Goal: Task Accomplishment & Management: Use online tool/utility

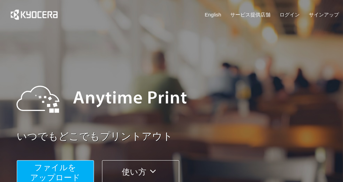
click at [53, 171] on span "ファイルを ​​アップロード" at bounding box center [56, 172] width 50 height 19
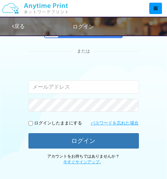
scroll to position [100, 0]
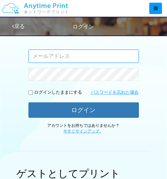
click at [36, 55] on input "email" at bounding box center [84, 56] width 111 height 13
type input "[EMAIL_ADDRESS][DOMAIN_NAME]"
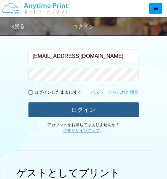
click at [84, 108] on button "ログイン" at bounding box center [84, 110] width 111 height 15
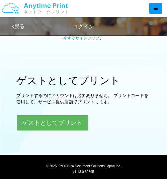
scroll to position [201, 0]
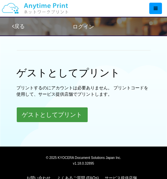
click at [47, 113] on button "ゲストとしてプリント" at bounding box center [52, 115] width 71 height 15
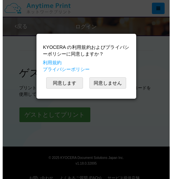
scroll to position [202, 0]
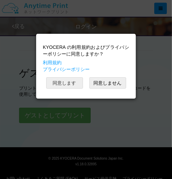
click at [66, 81] on button "同意します" at bounding box center [64, 82] width 37 height 11
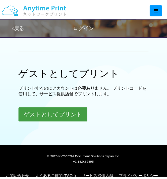
scroll to position [201, 0]
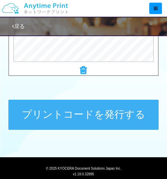
scroll to position [354, 0]
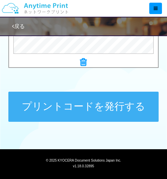
click at [55, 105] on button "プリントコードを発行する" at bounding box center [83, 107] width 151 height 30
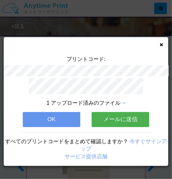
click at [50, 114] on button "OK" at bounding box center [52, 119] width 58 height 15
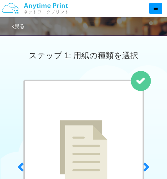
click at [21, 24] on link "戻る" at bounding box center [18, 26] width 13 height 6
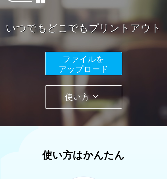
scroll to position [100, 0]
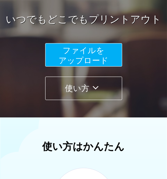
click at [88, 54] on span "ファイルを ​​アップロード" at bounding box center [84, 55] width 50 height 19
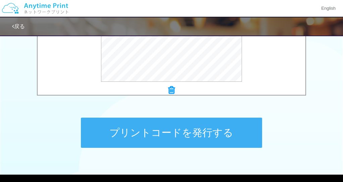
scroll to position [296, 0]
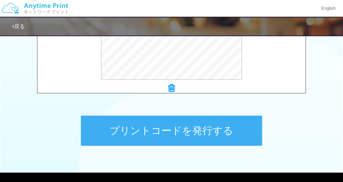
click at [161, 130] on button "プリントコードを発行する" at bounding box center [171, 131] width 181 height 30
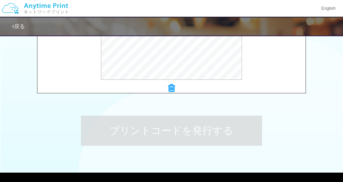
scroll to position [0, 0]
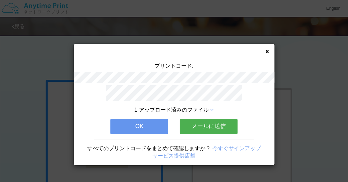
click at [215, 123] on button "メールに送信" at bounding box center [209, 126] width 58 height 15
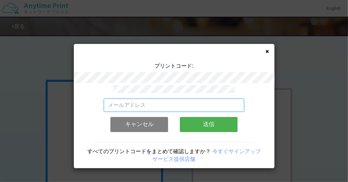
click at [106, 102] on input "email" at bounding box center [174, 105] width 141 height 13
type input "[EMAIL_ADDRESS][DOMAIN_NAME]"
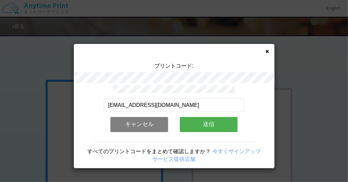
click at [218, 122] on button "送信" at bounding box center [209, 124] width 58 height 15
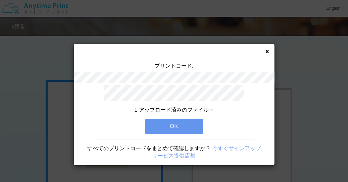
click at [174, 123] on button "OK" at bounding box center [174, 126] width 58 height 15
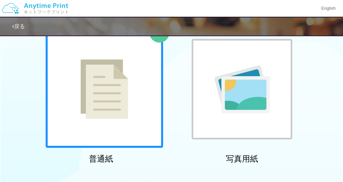
scroll to position [34, 0]
